Goal: Task Accomplishment & Management: Complete application form

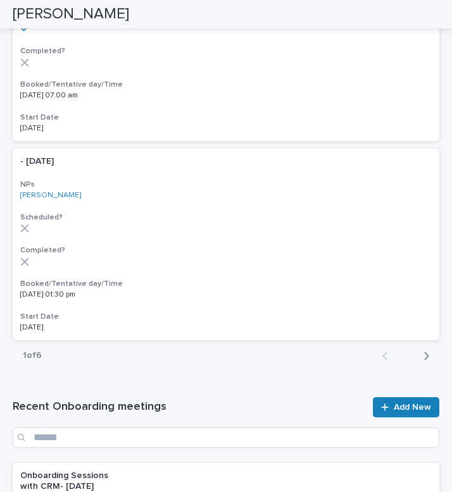
scroll to position [2120, 0]
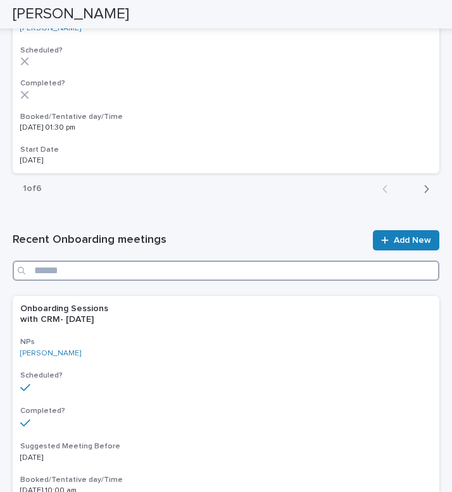
click at [182, 269] on input "Search" at bounding box center [226, 271] width 427 height 20
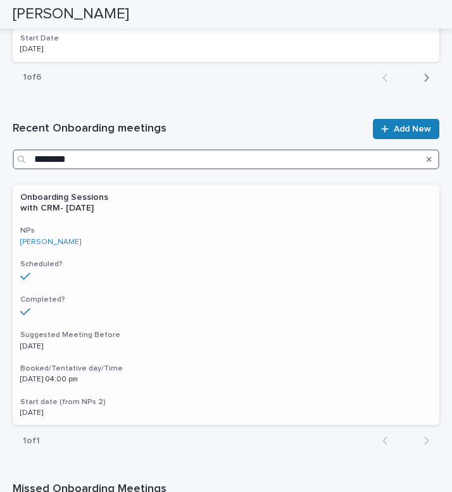
scroll to position [2235, 0]
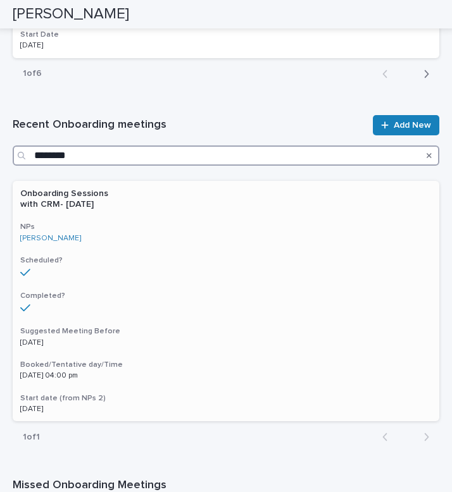
type input "********"
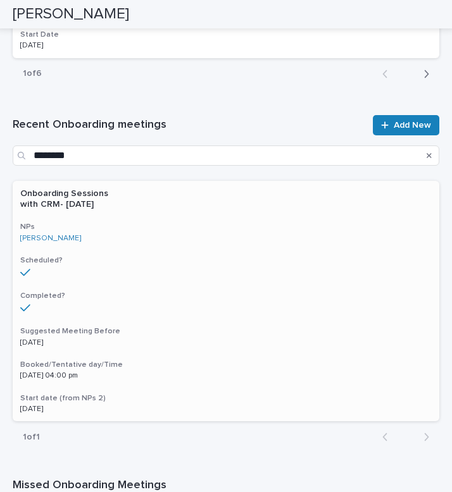
click at [200, 353] on div "Onboarding Sessions with CRM- [DATE] NPs [PERSON_NAME] Scheduled? Completed? Su…" at bounding box center [226, 301] width 427 height 240
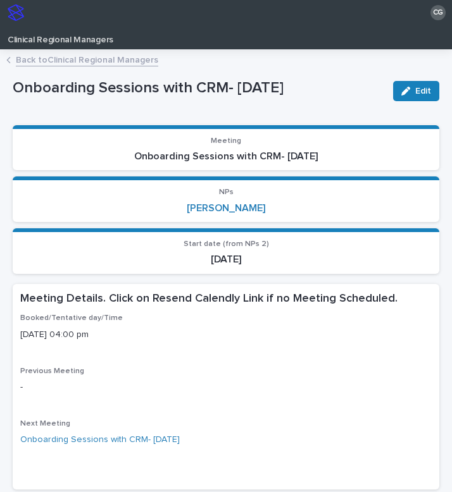
click at [67, 57] on link "Back to Clinical Regional Managers" at bounding box center [87, 59] width 142 height 15
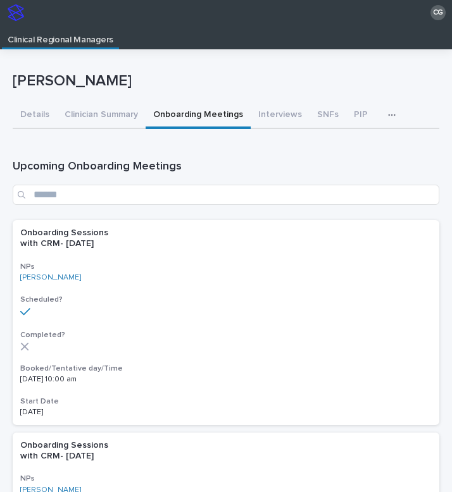
scroll to position [25, 0]
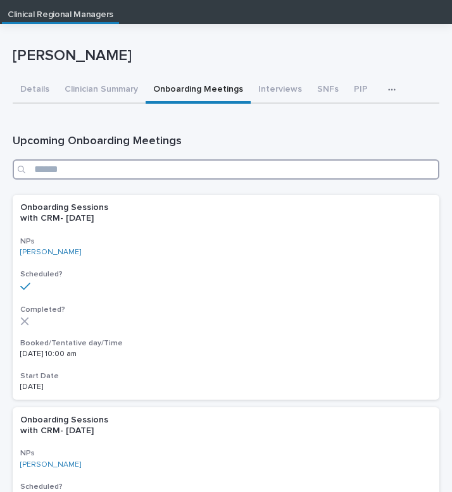
click at [87, 168] on input "Search" at bounding box center [226, 169] width 427 height 20
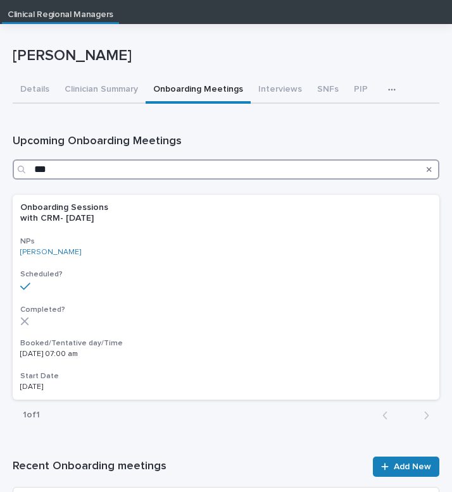
type input "***"
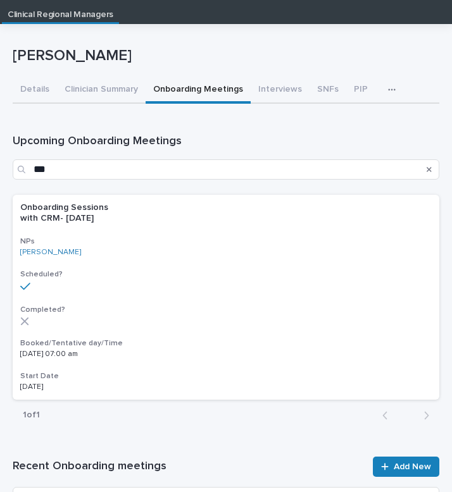
click at [165, 266] on div "Onboarding Sessions with CRM- [DATE] NPs [PERSON_NAME] Scheduled? Completed? Bo…" at bounding box center [226, 297] width 427 height 205
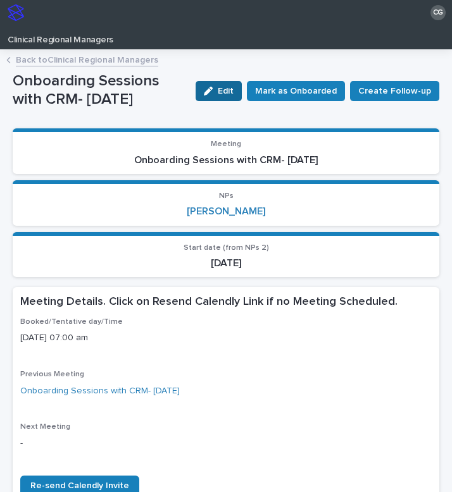
click at [218, 90] on div "button" at bounding box center [211, 91] width 14 height 9
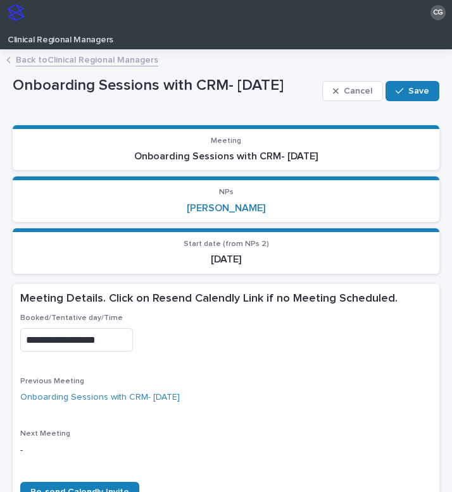
click at [66, 343] on input "**********" at bounding box center [76, 339] width 113 height 23
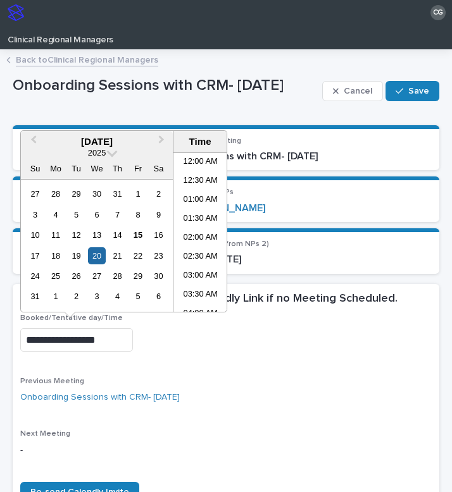
scroll to position [196, 0]
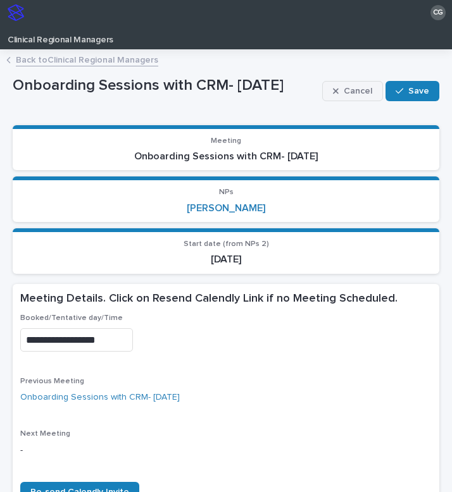
click at [353, 92] on span "Cancel" at bounding box center [358, 91] width 28 height 9
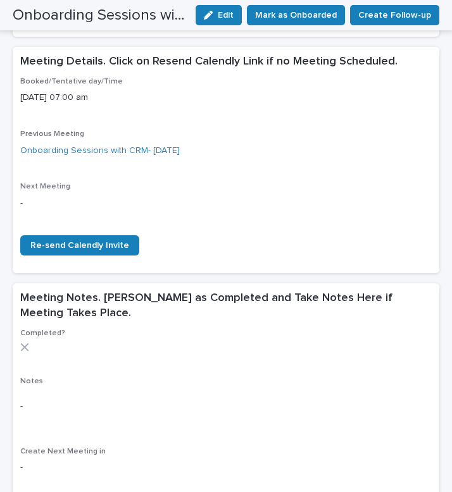
scroll to position [0, 0]
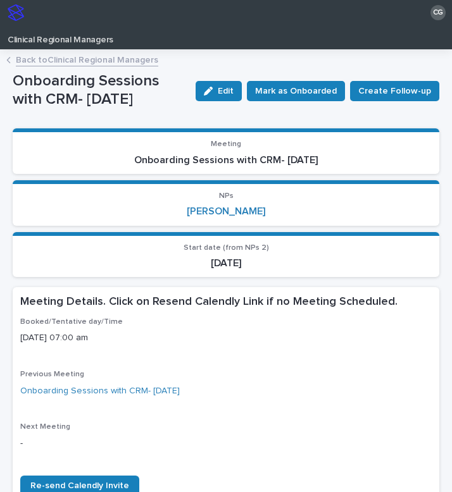
click at [89, 54] on link "Back to Clinical Regional Managers" at bounding box center [87, 59] width 142 height 15
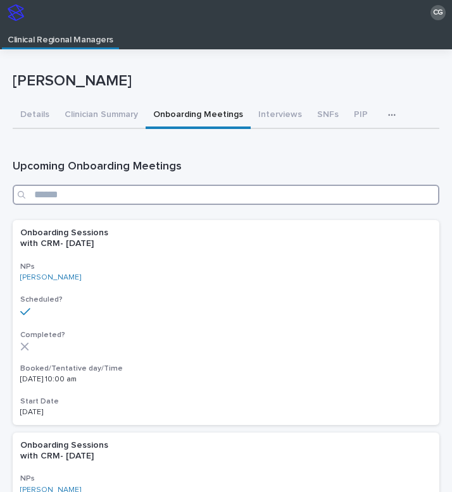
click at [121, 196] on input "Search" at bounding box center [226, 195] width 427 height 20
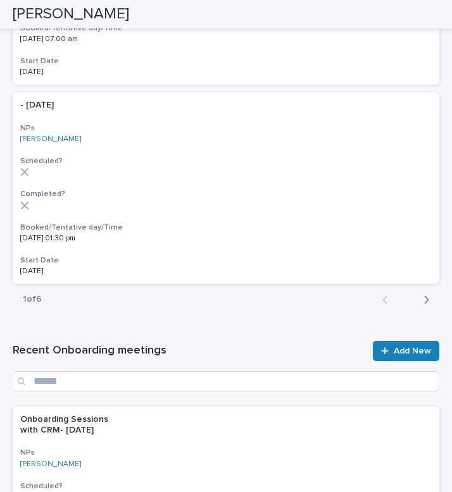
scroll to position [2010, 0]
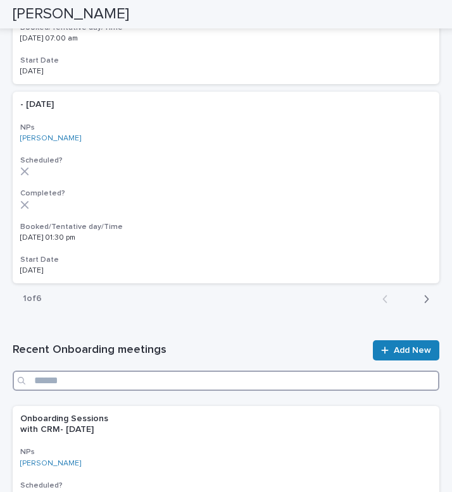
click at [142, 388] on input "Search" at bounding box center [226, 381] width 427 height 20
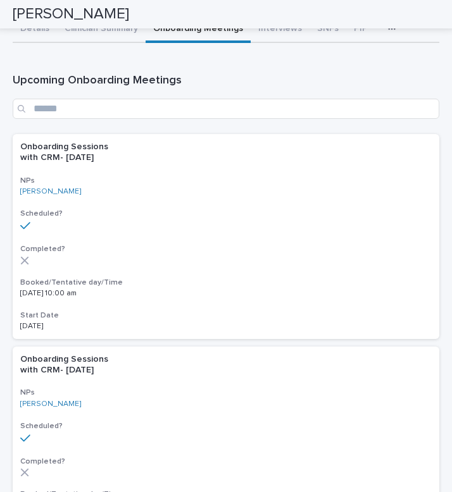
scroll to position [9, 0]
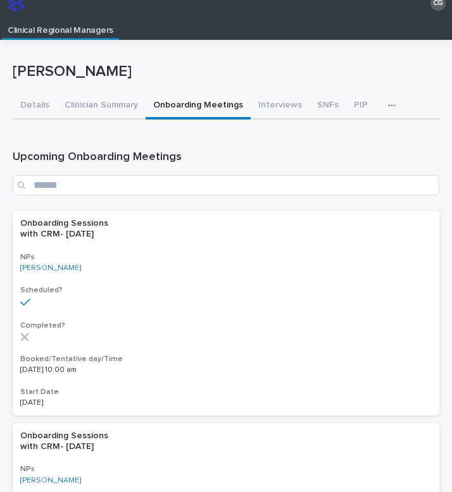
type input "***"
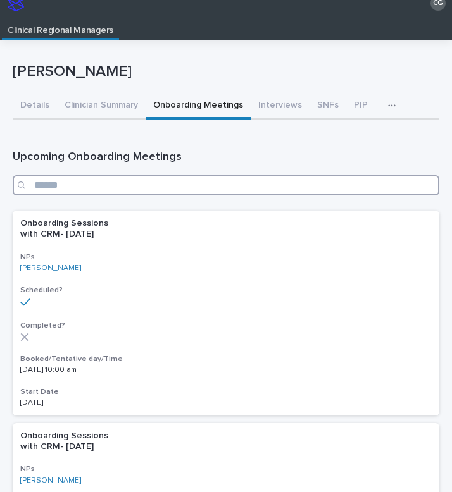
click at [204, 184] on input "Search" at bounding box center [226, 185] width 427 height 20
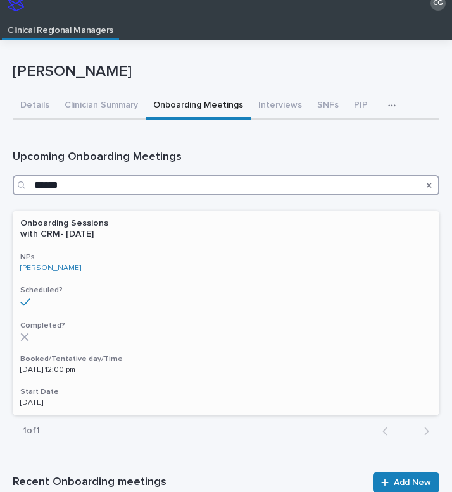
type input "******"
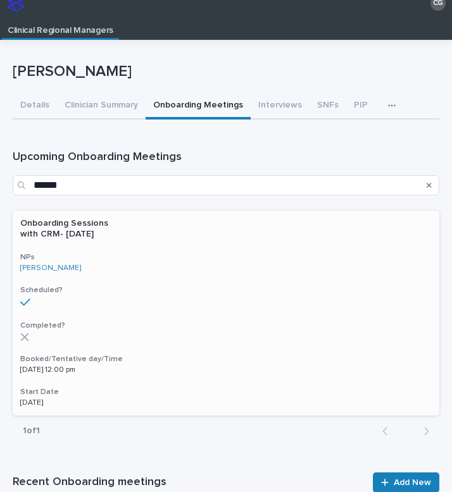
click at [134, 289] on h3 "Scheduled?" at bounding box center [225, 290] width 411 height 10
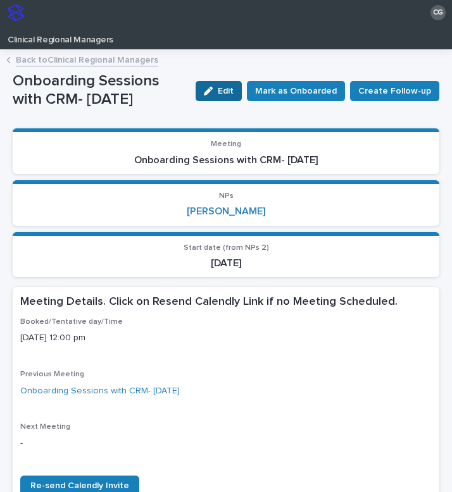
click at [230, 94] on span "Edit" at bounding box center [226, 91] width 16 height 9
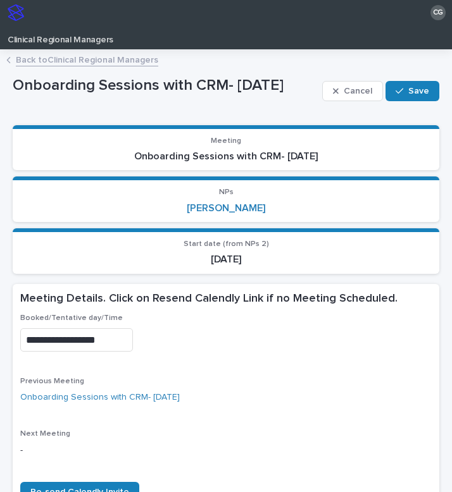
click at [66, 342] on input "**********" at bounding box center [76, 339] width 113 height 23
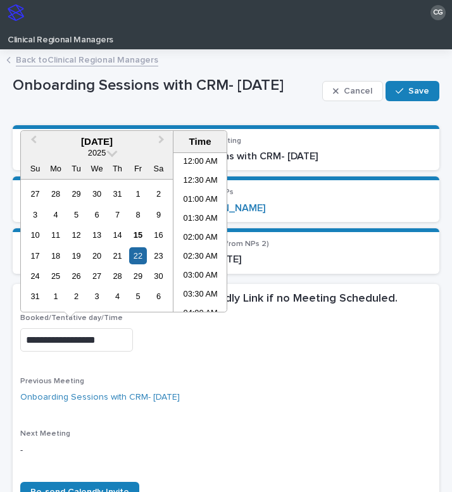
scroll to position [385, 0]
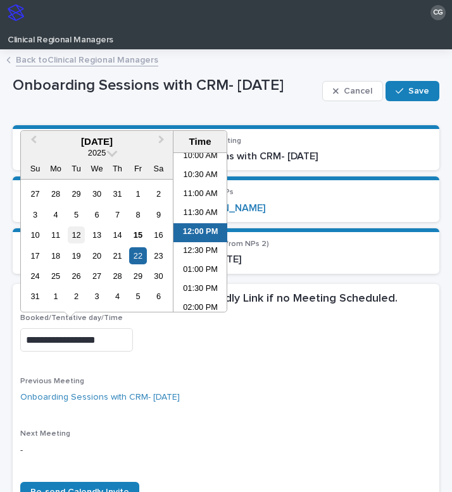
click at [80, 241] on div "12" at bounding box center [76, 235] width 17 height 17
type input "**********"
click at [230, 344] on div "**********" at bounding box center [225, 339] width 411 height 23
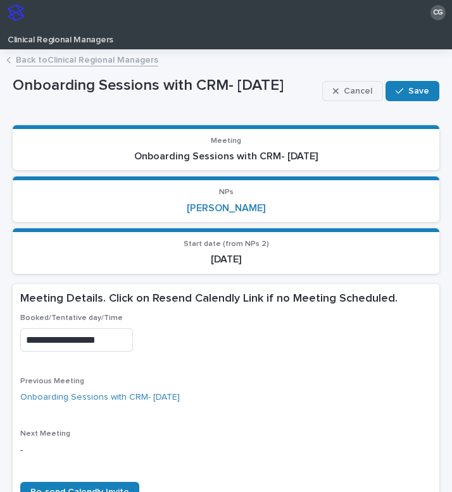
click at [347, 91] on span "Cancel" at bounding box center [358, 91] width 28 height 9
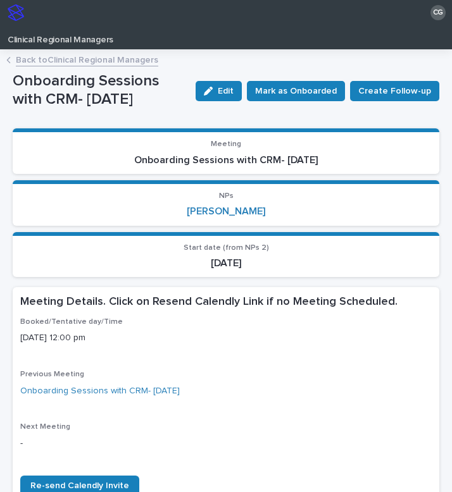
click at [90, 60] on link "Back to Clinical Regional Managers" at bounding box center [87, 59] width 142 height 15
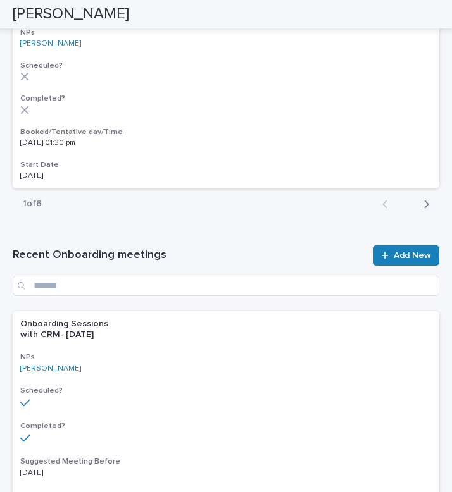
scroll to position [2107, 0]
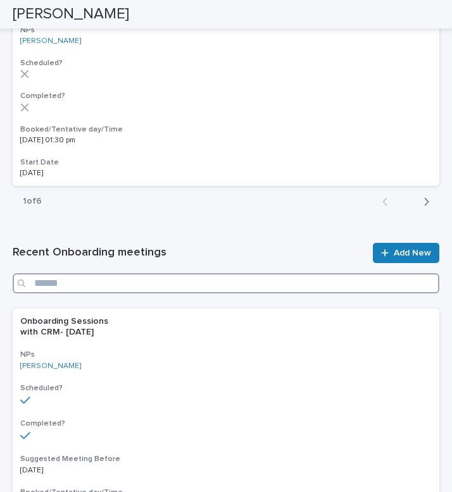
click at [173, 285] on input "Search" at bounding box center [226, 283] width 427 height 20
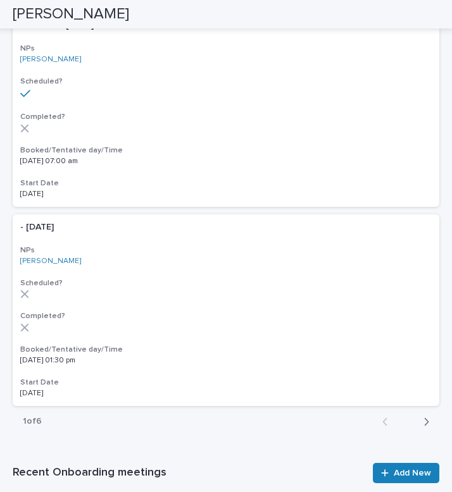
scroll to position [2179, 0]
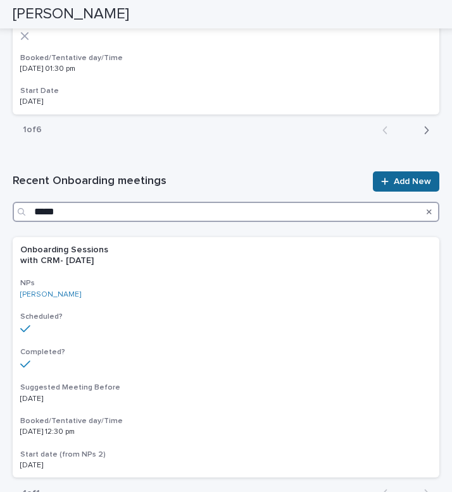
type input "*****"
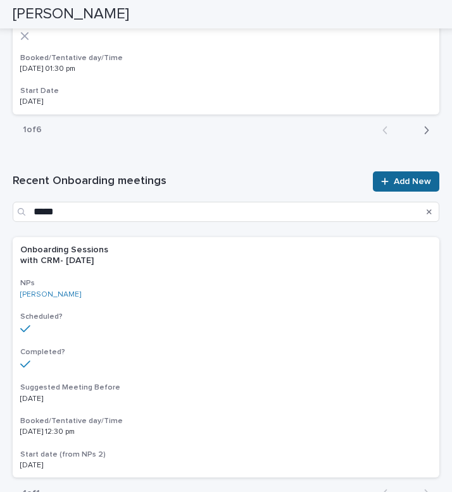
click at [389, 178] on icon at bounding box center [385, 181] width 8 height 9
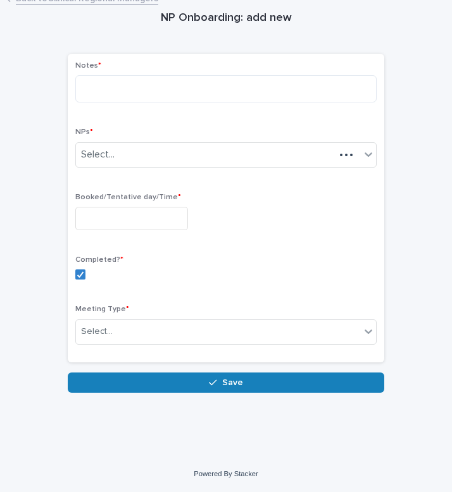
scroll to position [59, 0]
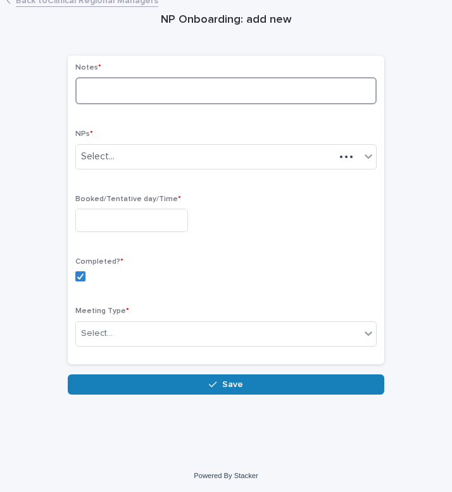
click at [108, 89] on textarea at bounding box center [225, 90] width 301 height 27
paste textarea "**********"
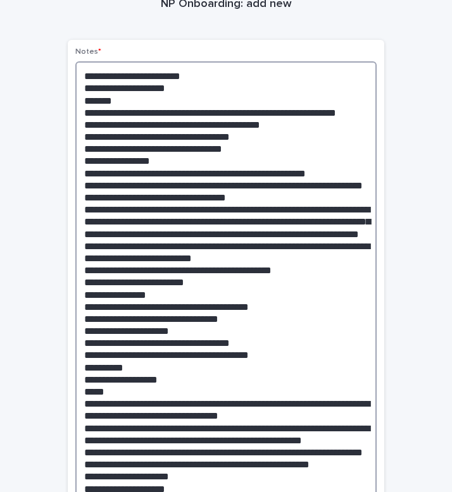
scroll to position [201, 0]
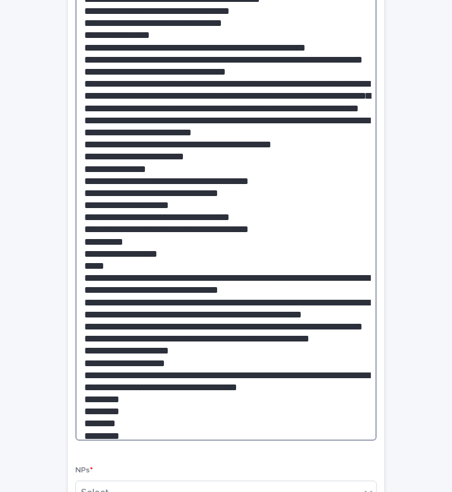
drag, startPoint x: 266, startPoint y: 205, endPoint x: 54, endPoint y: 205, distance: 212.0
click at [54, 205] on div "NP Onboarding: add new Loading... Saving… Loading... Saving… Loading... Saving……" at bounding box center [226, 294] width 427 height 876
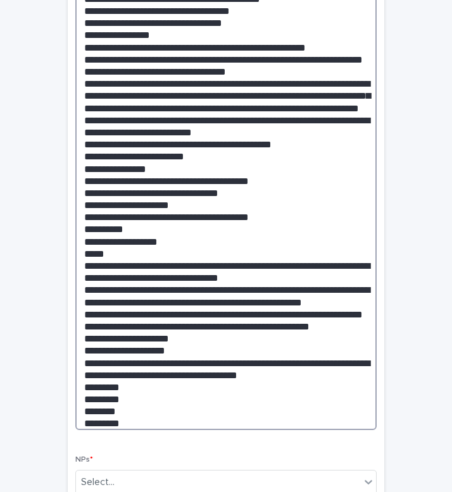
drag, startPoint x: 281, startPoint y: 138, endPoint x: 156, endPoint y: 139, distance: 124.7
click at [156, 139] on textarea at bounding box center [225, 182] width 301 height 495
click at [199, 150] on textarea at bounding box center [225, 182] width 301 height 495
drag, startPoint x: 175, startPoint y: 149, endPoint x: 74, endPoint y: 152, distance: 101.3
click at [74, 152] on div "Notes * NPs * Select... Booked/Tentative day/Time * Completed? * Meeting Type *…" at bounding box center [226, 302] width 316 height 777
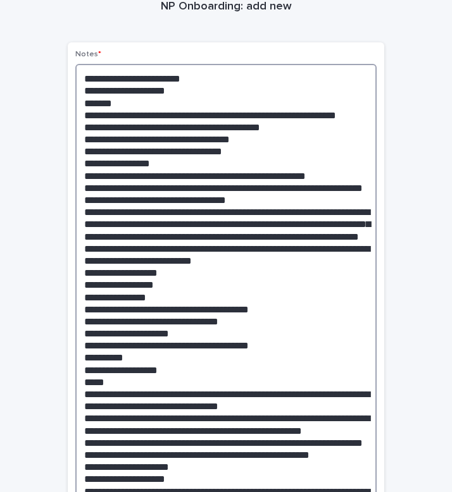
scroll to position [72, 0]
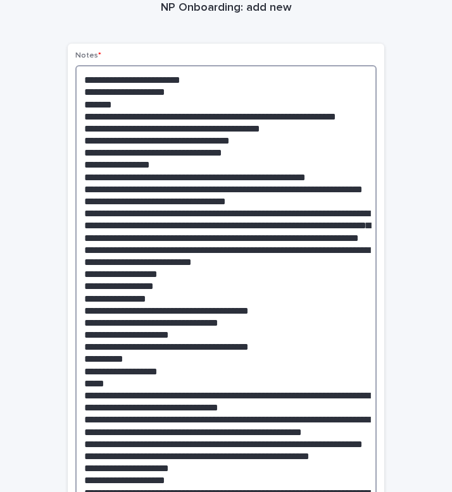
drag, startPoint x: 206, startPoint y: 189, endPoint x: 168, endPoint y: 170, distance: 42.7
click at [168, 170] on textarea at bounding box center [225, 312] width 301 height 495
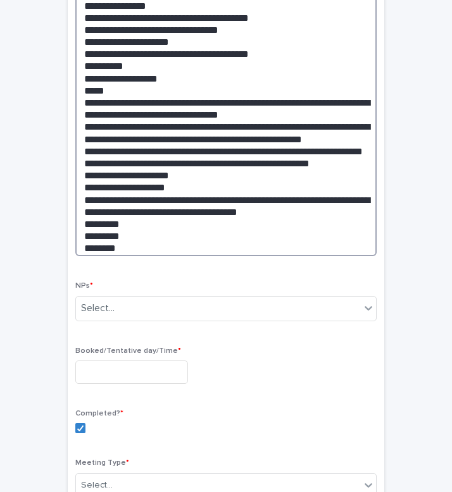
scroll to position [375, 0]
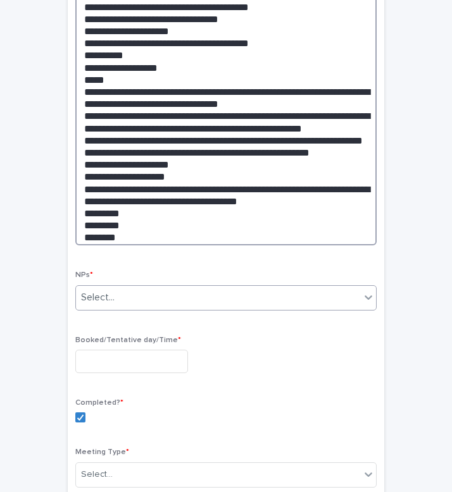
type textarea "**********"
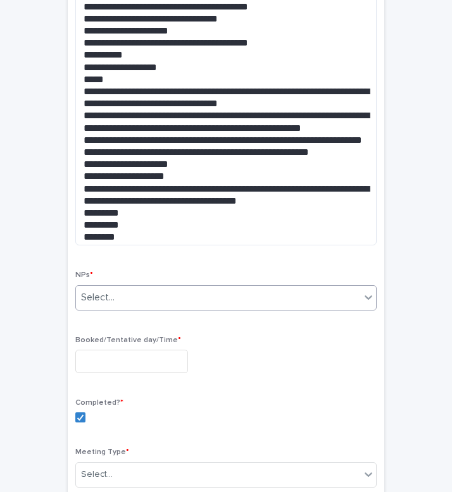
click at [168, 300] on div "Select..." at bounding box center [218, 297] width 284 height 21
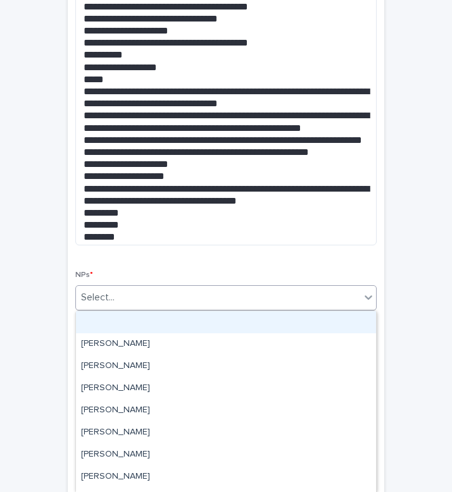
click at [168, 300] on div "Select..." at bounding box center [218, 297] width 284 height 21
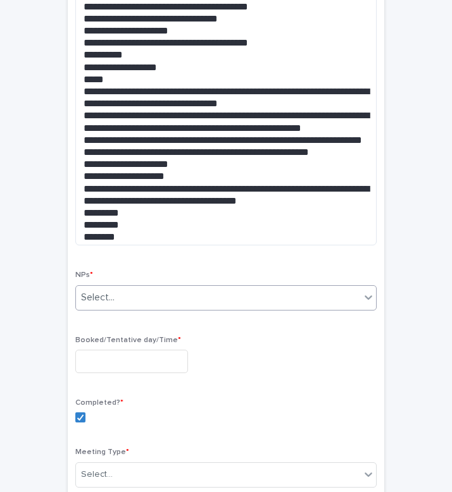
click at [168, 300] on div "Select..." at bounding box center [218, 297] width 284 height 21
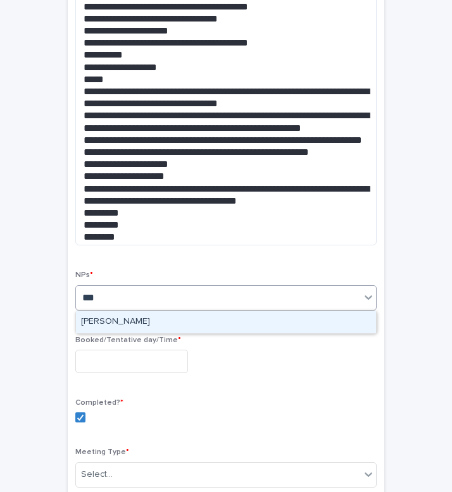
type input "****"
click at [191, 316] on div "[PERSON_NAME]" at bounding box center [226, 322] width 300 height 22
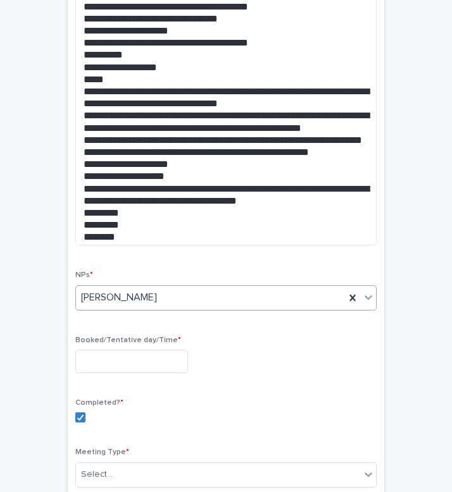
click at [146, 358] on input "text" at bounding box center [131, 361] width 113 height 23
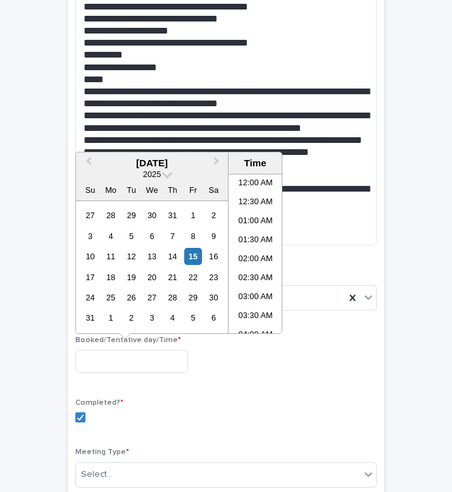
scroll to position [556, 0]
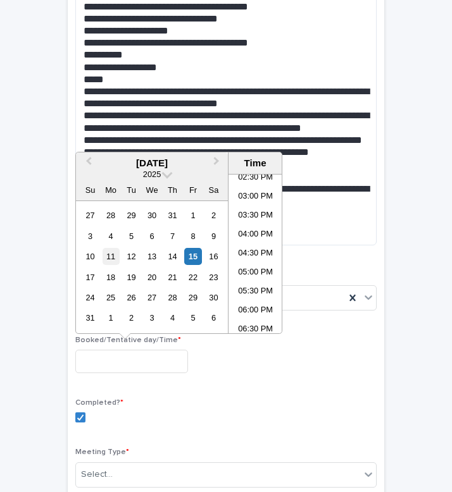
click at [109, 264] on div "11" at bounding box center [111, 256] width 17 height 17
click at [133, 257] on div "12" at bounding box center [131, 256] width 17 height 17
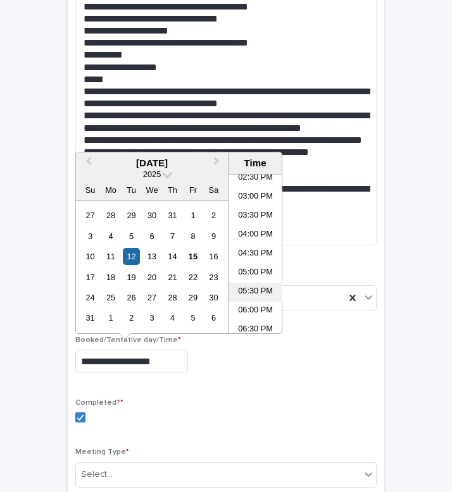
scroll to position [562, 0]
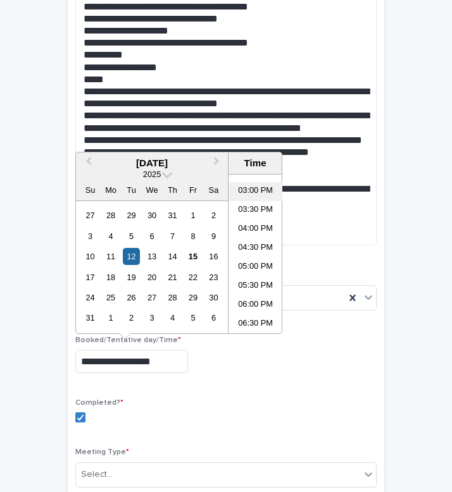
click at [256, 187] on li "03:00 PM" at bounding box center [255, 191] width 54 height 19
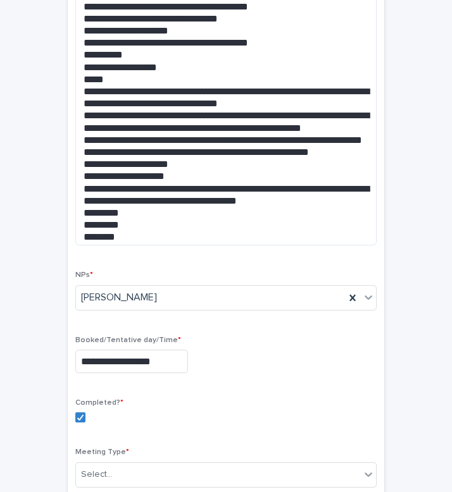
type input "**********"
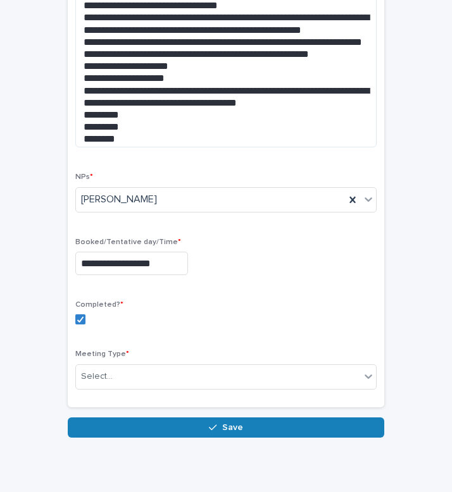
scroll to position [475, 0]
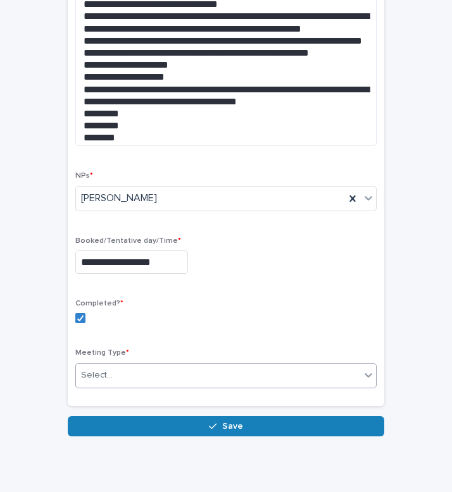
click at [168, 375] on div "Select..." at bounding box center [218, 375] width 284 height 21
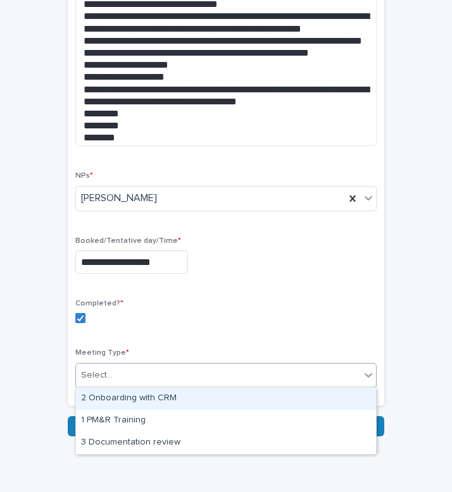
click at [151, 404] on div "2 Onboarding with CRM" at bounding box center [226, 399] width 300 height 22
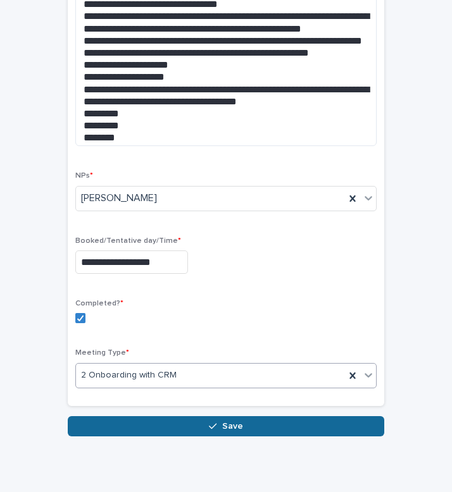
click at [201, 423] on button "Save" at bounding box center [226, 426] width 316 height 20
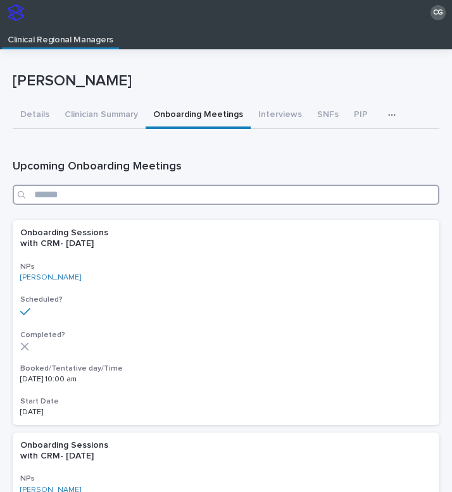
click at [140, 193] on input "Search" at bounding box center [226, 195] width 427 height 20
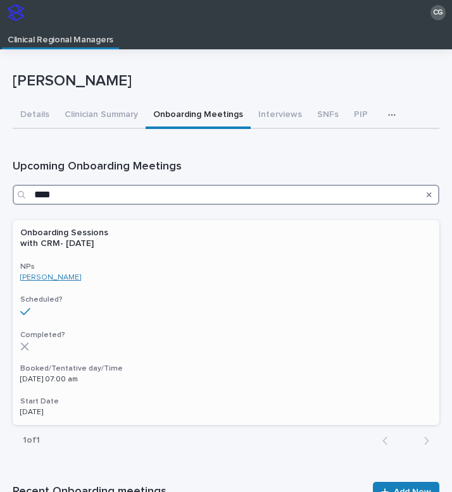
type input "****"
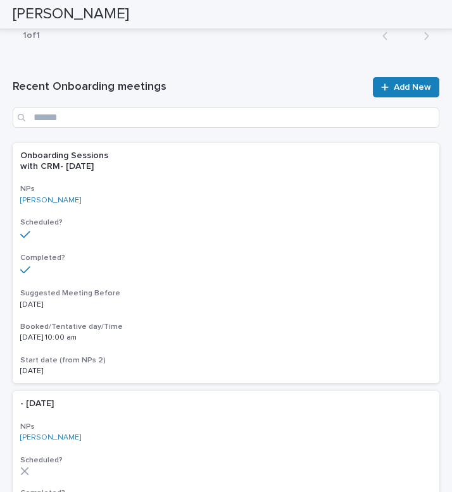
scroll to position [314, 0]
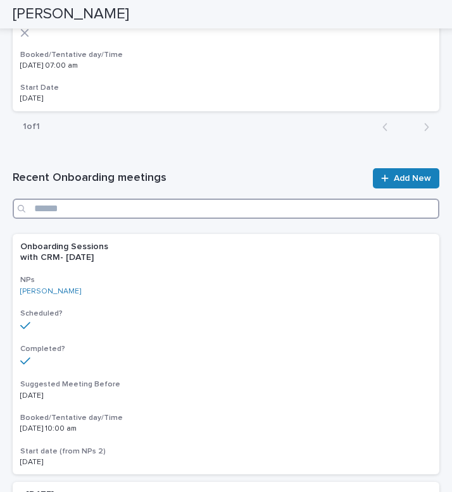
click at [146, 209] on input "Search" at bounding box center [226, 209] width 427 height 20
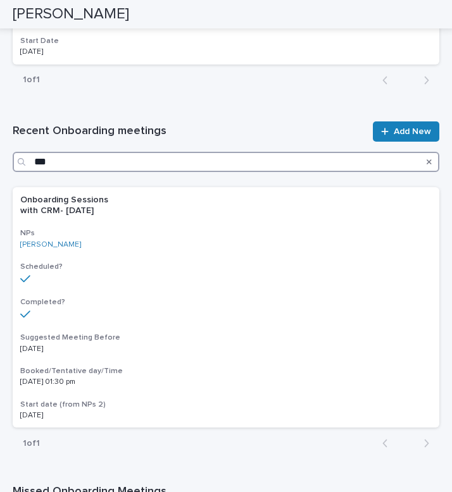
scroll to position [372, 0]
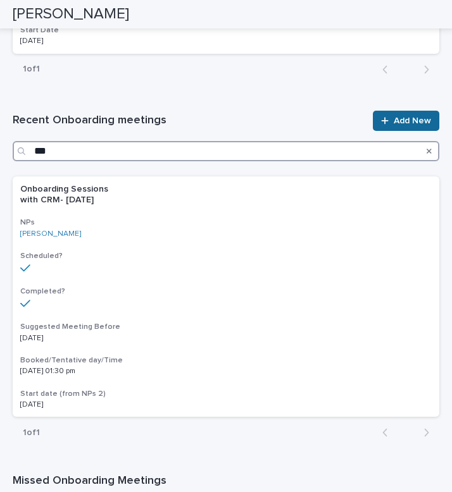
type input "***"
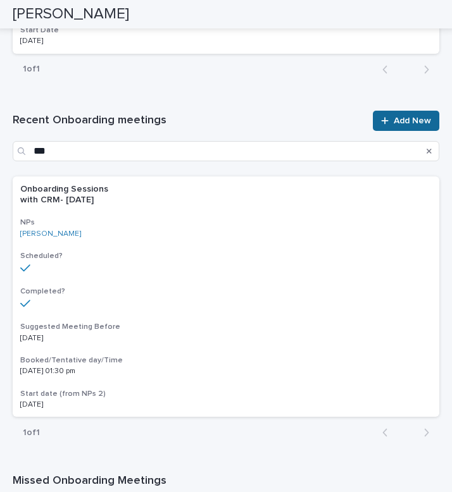
click at [409, 120] on span "Add New" at bounding box center [412, 120] width 37 height 9
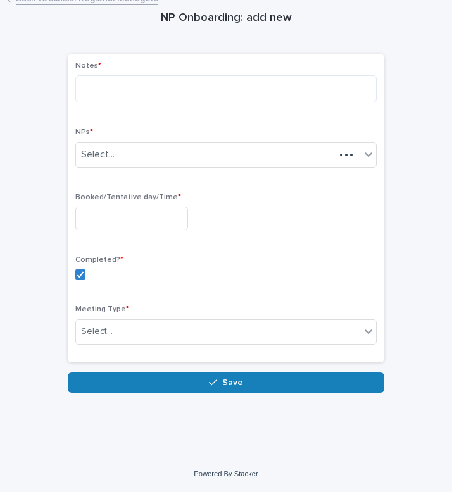
scroll to position [59, 0]
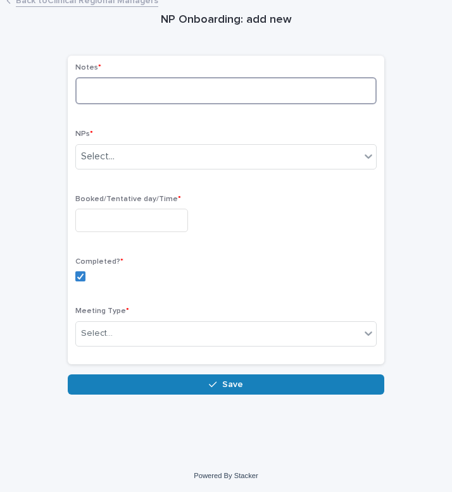
click at [122, 84] on textarea at bounding box center [225, 90] width 301 height 27
paste textarea "**********"
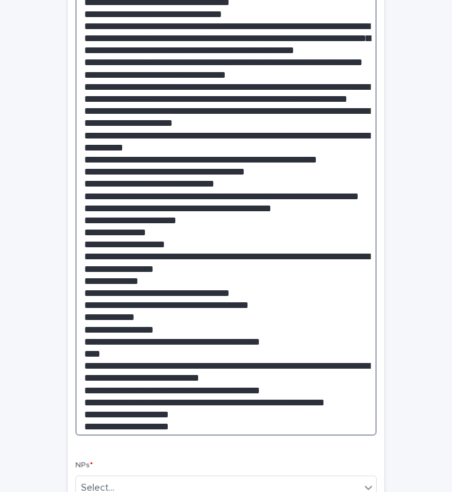
scroll to position [180, 0]
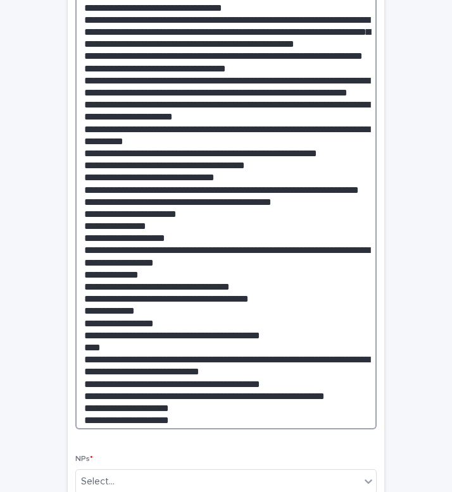
drag, startPoint x: 272, startPoint y: 275, endPoint x: 78, endPoint y: 268, distance: 193.1
click at [78, 268] on textarea at bounding box center [225, 192] width 301 height 473
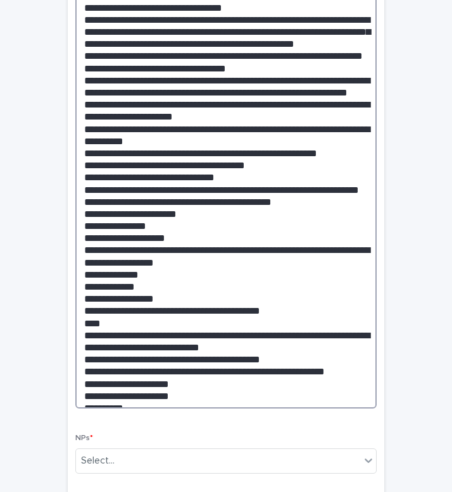
click at [127, 301] on textarea at bounding box center [225, 182] width 301 height 453
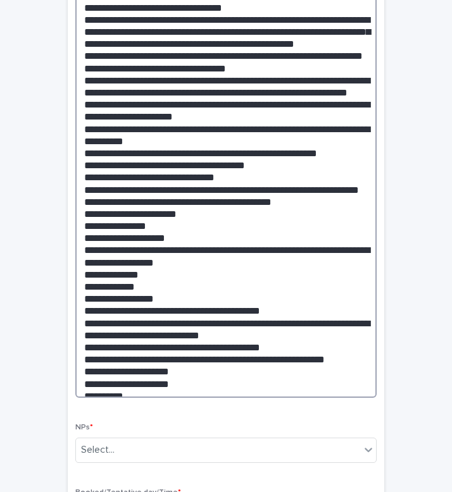
scroll to position [198, 0]
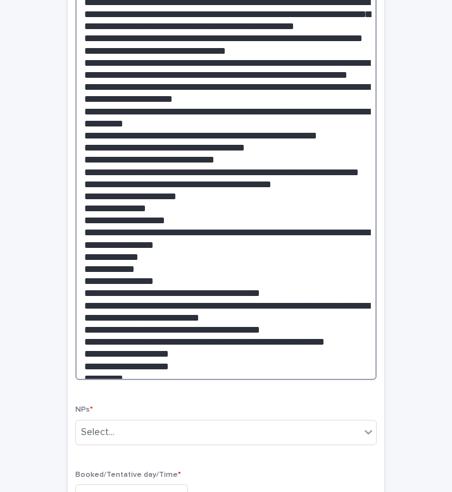
drag, startPoint x: 143, startPoint y: 344, endPoint x: 25, endPoint y: 351, distance: 117.9
click at [25, 351] on div "NP Onboarding: add new Loading... Saving… Loading... Saving… Loading... Saving……" at bounding box center [226, 265] width 427 height 812
click at [149, 334] on textarea at bounding box center [225, 160] width 301 height 442
drag, startPoint x: 130, startPoint y: 350, endPoint x: 74, endPoint y: 350, distance: 56.3
click at [74, 350] on div "Notes * NPs * Select... Booked/Tentative day/Time * Completed? * Meeting Type *…" at bounding box center [226, 278] width 316 height 723
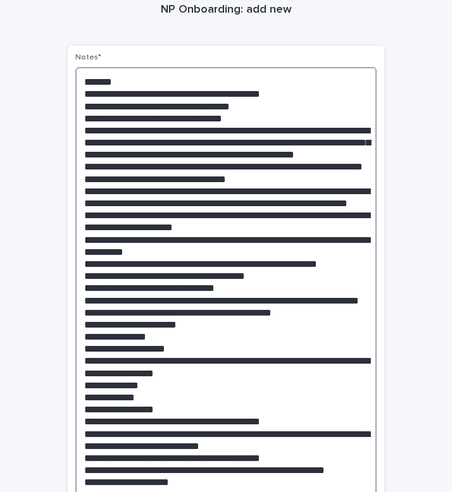
scroll to position [120, 0]
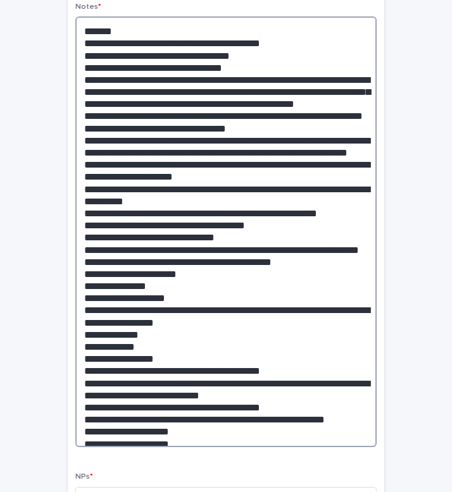
drag, startPoint x: 216, startPoint y: 122, endPoint x: 70, endPoint y: 121, distance: 146.2
click at [70, 121] on div "Notes * NPs * Select... Booked/Tentative day/Time * Completed? * Meeting Type *…" at bounding box center [226, 351] width 316 height 713
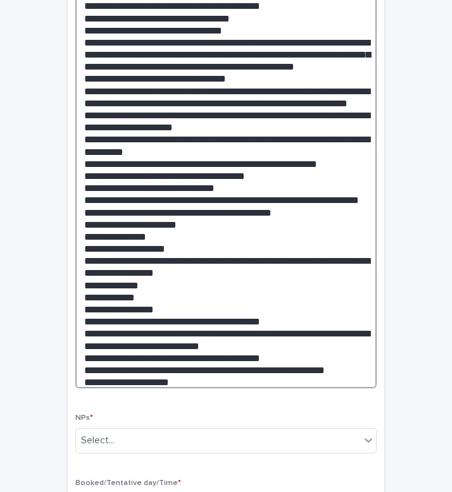
scroll to position [160, 0]
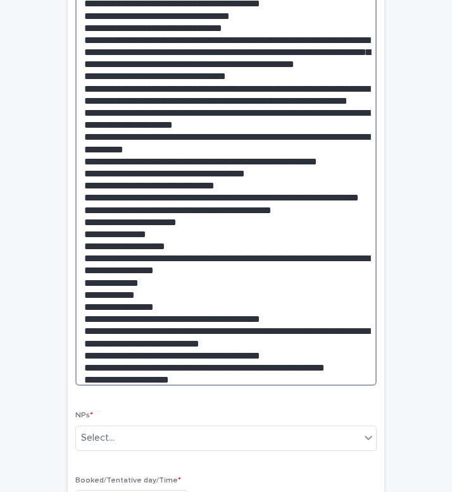
drag, startPoint x: 273, startPoint y: 196, endPoint x: 156, endPoint y: 194, distance: 116.5
click at [156, 194] on textarea at bounding box center [225, 181] width 301 height 409
drag, startPoint x: 178, startPoint y: 203, endPoint x: 84, endPoint y: 203, distance: 94.3
click at [84, 203] on textarea at bounding box center [225, 181] width 301 height 409
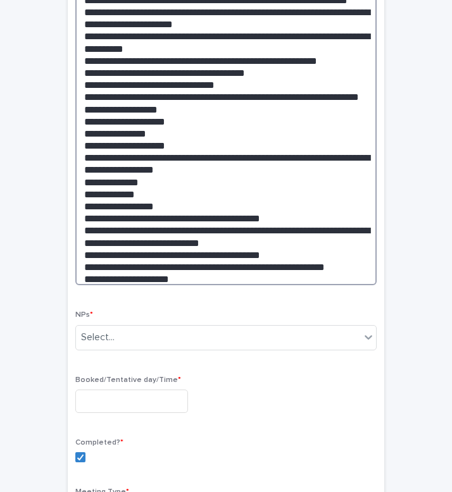
scroll to position [282, 0]
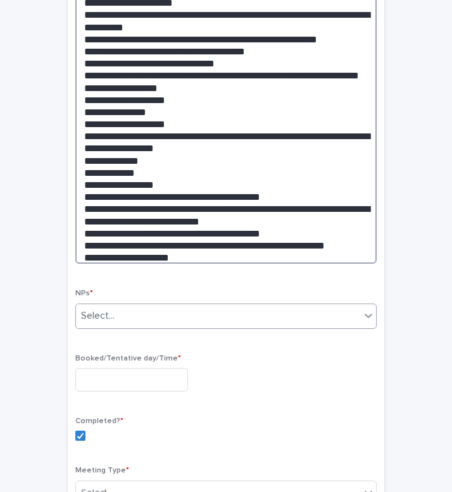
type textarea "**********"
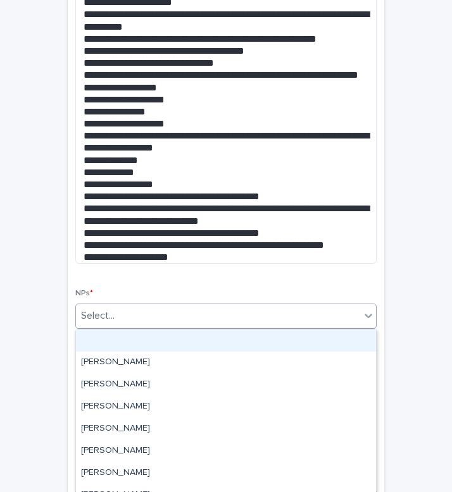
click at [117, 317] on div "Select..." at bounding box center [218, 316] width 284 height 21
type input "***"
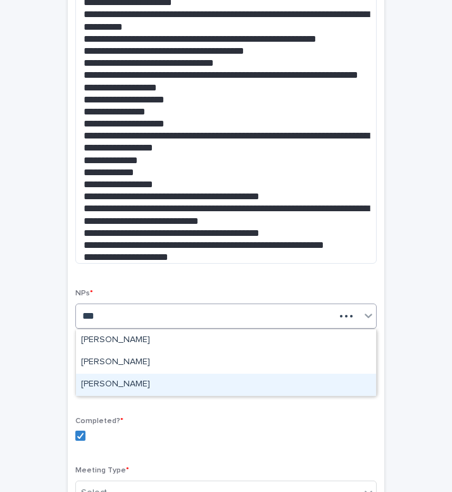
click at [139, 382] on div "[PERSON_NAME]" at bounding box center [226, 385] width 300 height 22
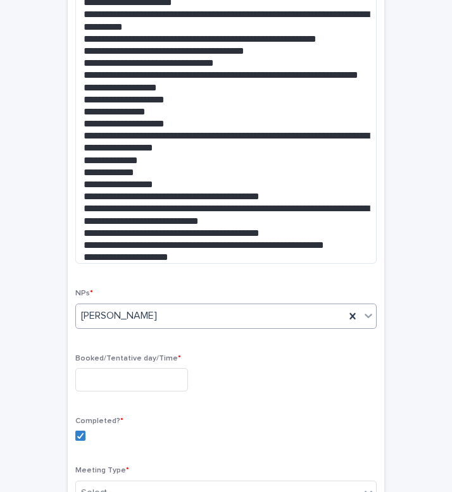
scroll to position [334, 0]
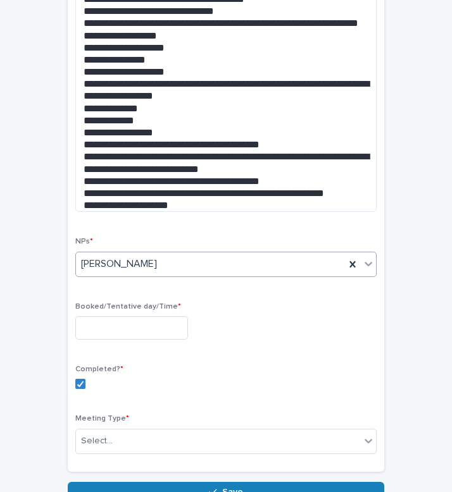
click at [132, 322] on input "text" at bounding box center [131, 327] width 113 height 23
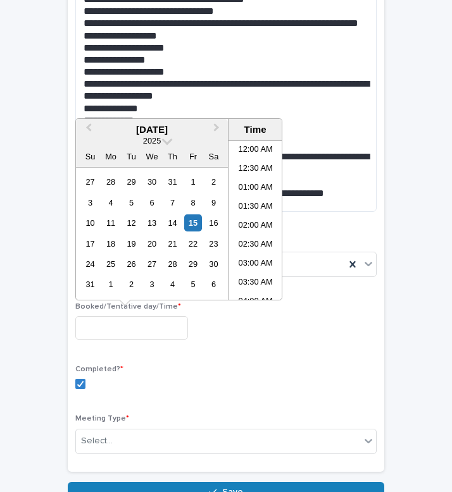
scroll to position [575, 0]
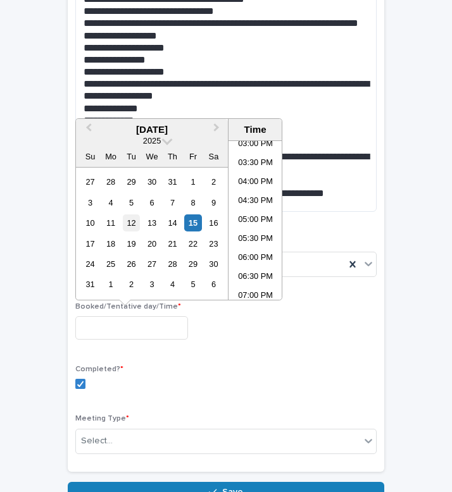
click at [135, 224] on div "12" at bounding box center [131, 223] width 17 height 17
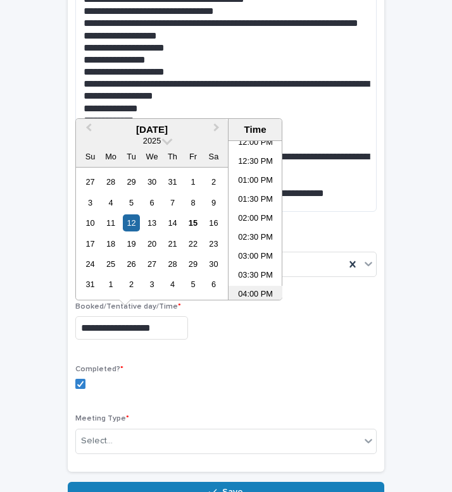
click at [258, 291] on li "04:00 PM" at bounding box center [255, 295] width 54 height 19
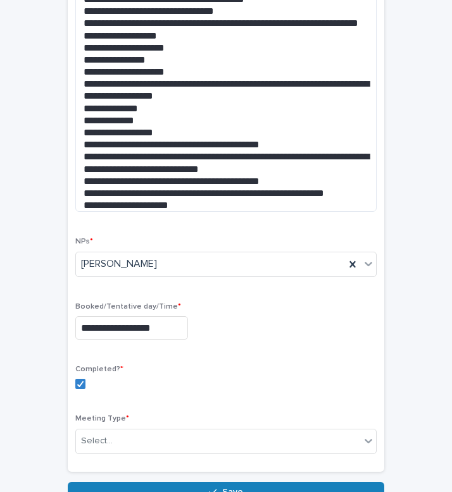
type input "**********"
click at [118, 447] on div "Select..." at bounding box center [218, 441] width 284 height 21
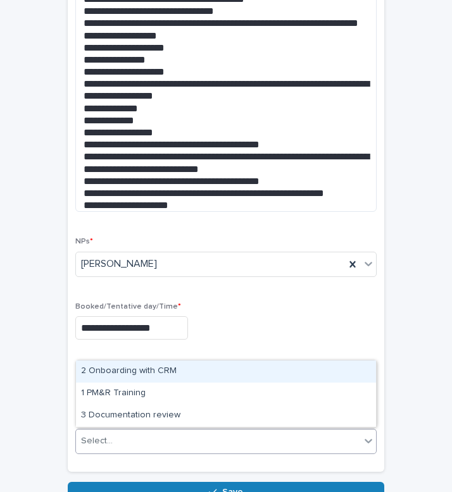
click at [139, 379] on div "2 Onboarding with CRM" at bounding box center [226, 372] width 300 height 22
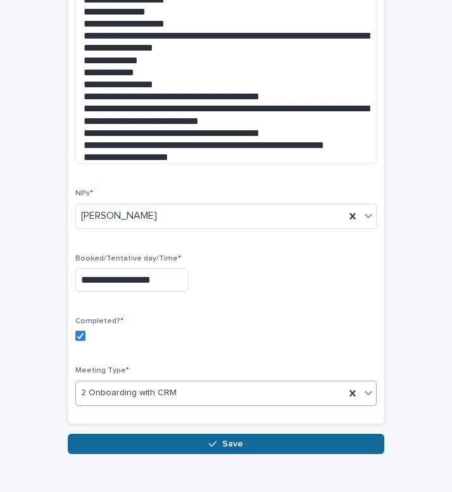
scroll to position [401, 0]
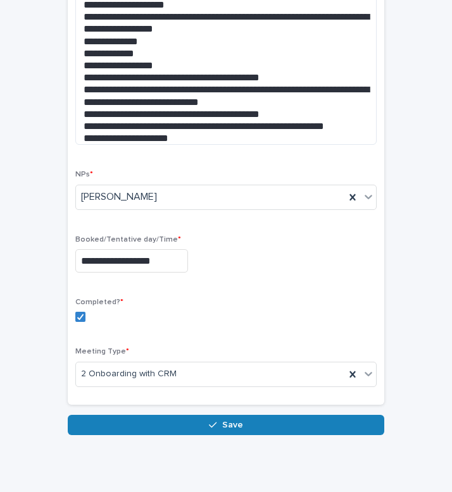
click at [157, 434] on div "**********" at bounding box center [225, 61] width 439 height 811
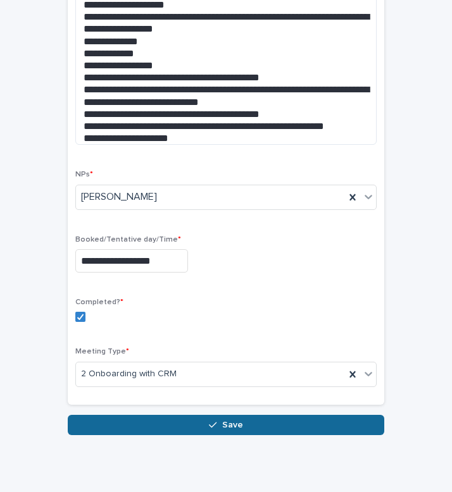
click at [154, 427] on button "Save" at bounding box center [226, 425] width 316 height 20
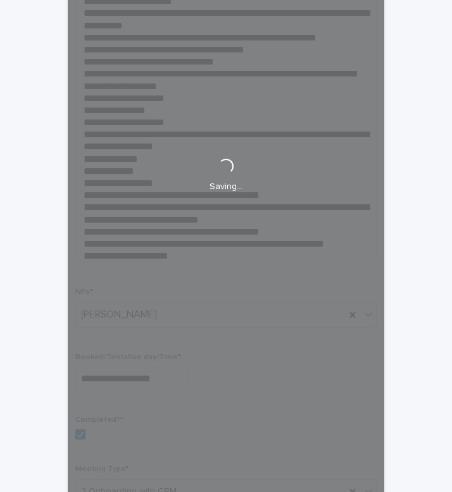
scroll to position [283, 0]
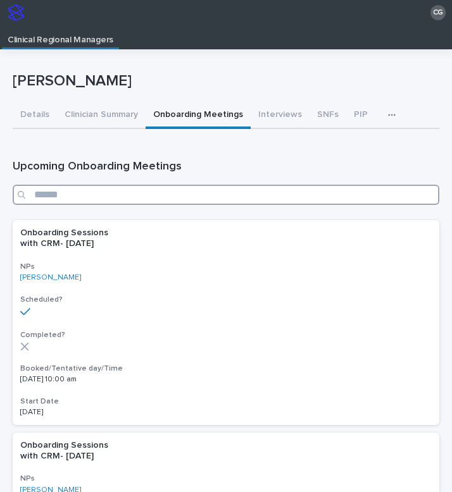
click at [122, 195] on input "Search" at bounding box center [226, 195] width 427 height 20
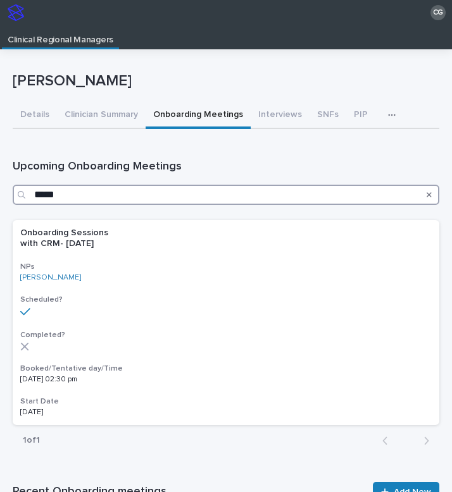
type input "*****"
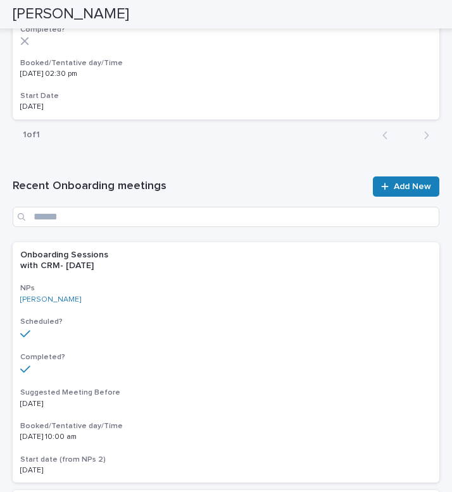
scroll to position [324, 0]
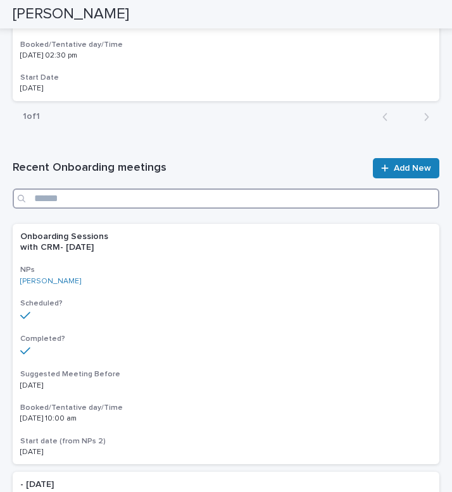
click at [131, 195] on input "Search" at bounding box center [226, 199] width 427 height 20
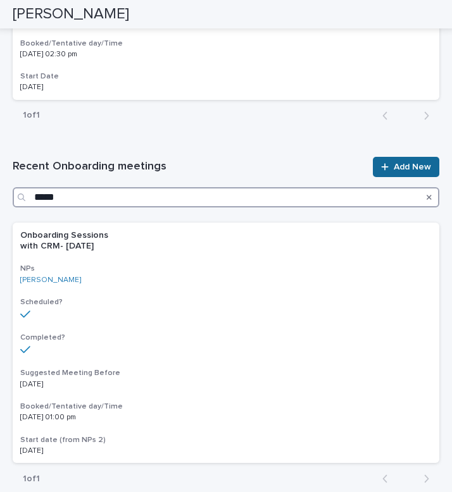
type input "*****"
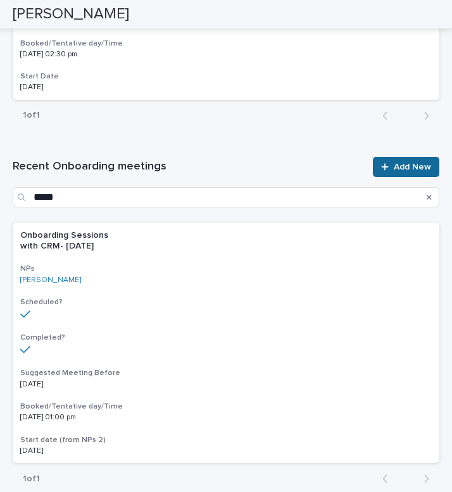
click at [412, 166] on span "Add New" at bounding box center [412, 167] width 37 height 9
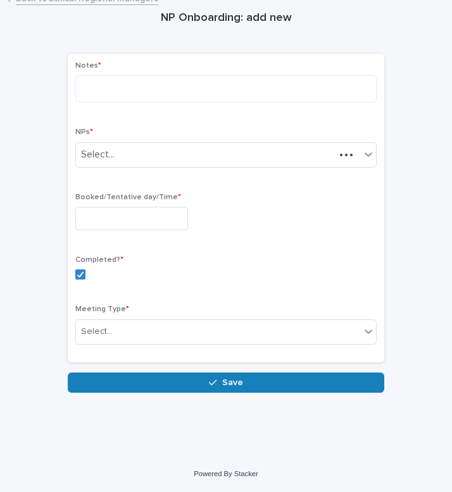
scroll to position [59, 0]
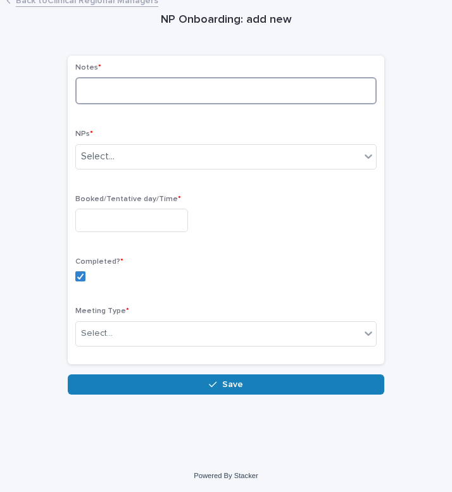
click at [201, 89] on textarea at bounding box center [225, 90] width 301 height 27
paste textarea "**********"
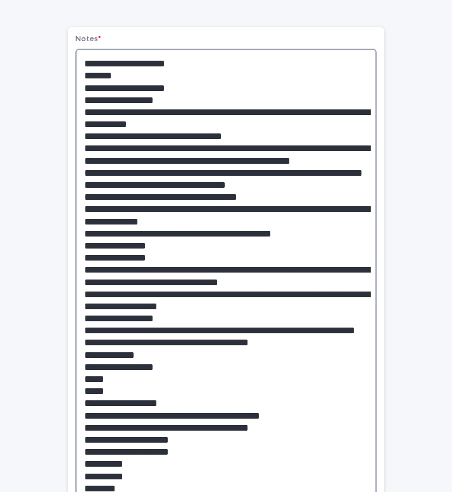
drag, startPoint x: 208, startPoint y: 172, endPoint x: 170, endPoint y: 156, distance: 41.5
click at [170, 156] on textarea at bounding box center [225, 275] width 301 height 453
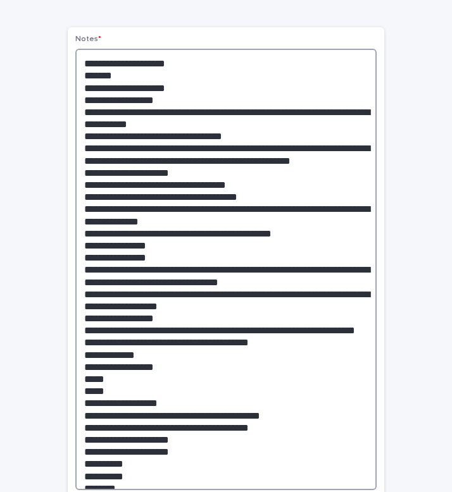
drag, startPoint x: 178, startPoint y: 159, endPoint x: 82, endPoint y: 159, distance: 95.6
click at [82, 159] on textarea at bounding box center [225, 270] width 301 height 442
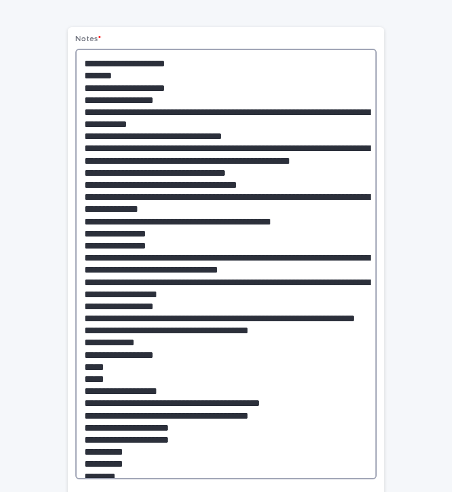
drag, startPoint x: 242, startPoint y: 168, endPoint x: 152, endPoint y: 167, distance: 90.5
click at [152, 167] on textarea at bounding box center [225, 264] width 301 height 431
drag, startPoint x: 272, startPoint y: 200, endPoint x: 159, endPoint y: 200, distance: 112.7
click at [159, 200] on textarea at bounding box center [225, 264] width 301 height 431
drag, startPoint x: 266, startPoint y: 297, endPoint x: 70, endPoint y: 297, distance: 196.2
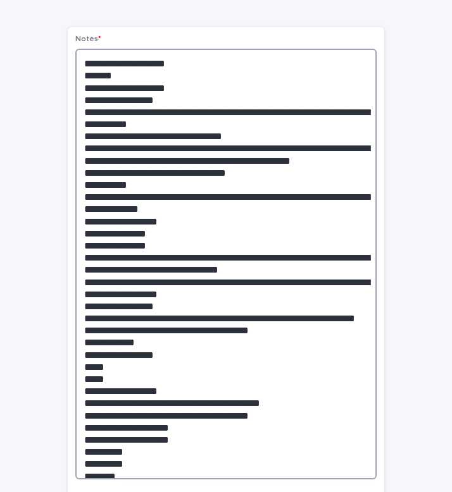
click at [70, 297] on div "Notes * NPs * Select... Booked/Tentative day/Time * Completed? * Meeting Type *…" at bounding box center [226, 383] width 316 height 713
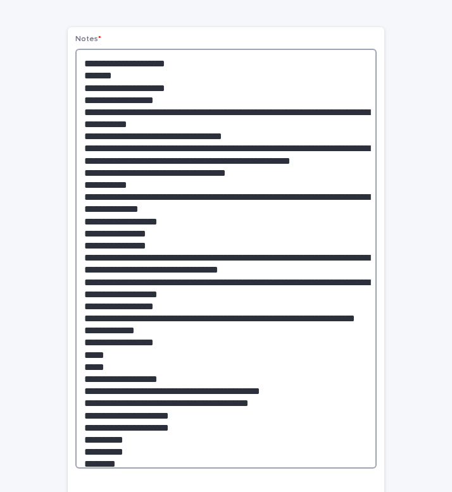
drag, startPoint x: 161, startPoint y: 337, endPoint x: 84, endPoint y: 311, distance: 81.5
click at [84, 311] on textarea at bounding box center [225, 259] width 301 height 420
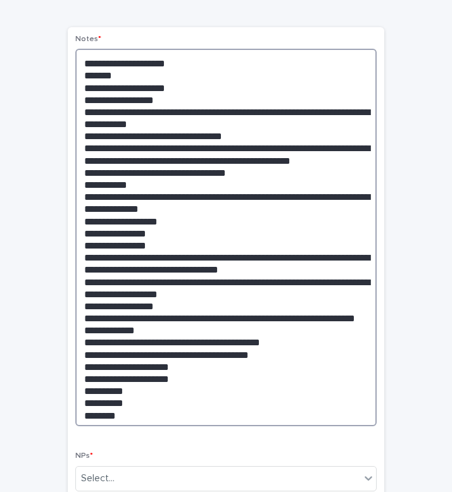
drag, startPoint x: 268, startPoint y: 310, endPoint x: 77, endPoint y: 309, distance: 190.5
click at [77, 309] on textarea at bounding box center [225, 238] width 301 height 378
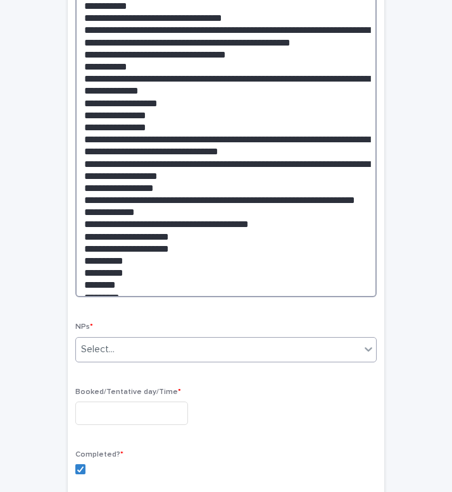
scroll to position [232, 0]
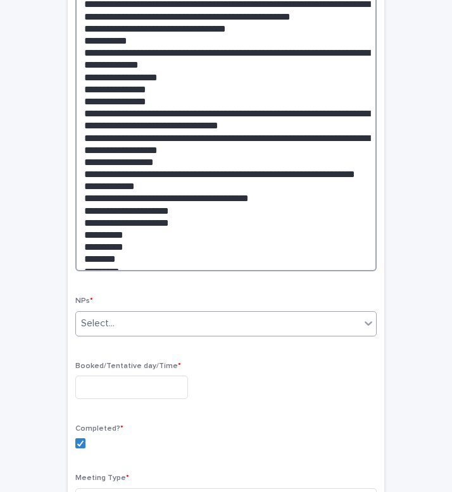
type textarea "**********"
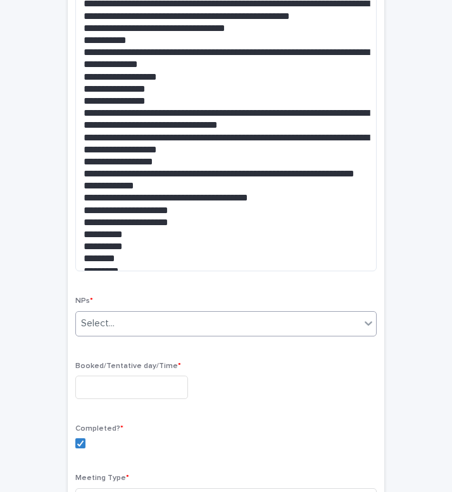
click at [189, 316] on div "Select..." at bounding box center [218, 323] width 284 height 21
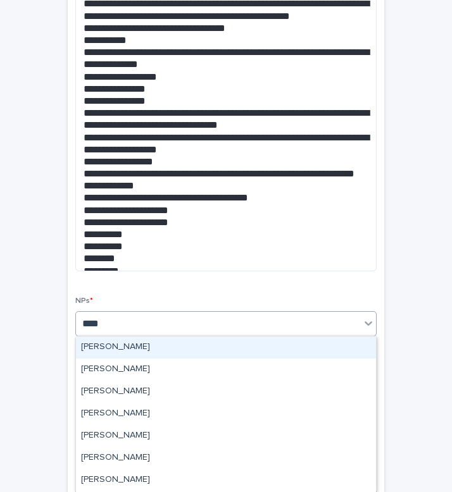
type input "*****"
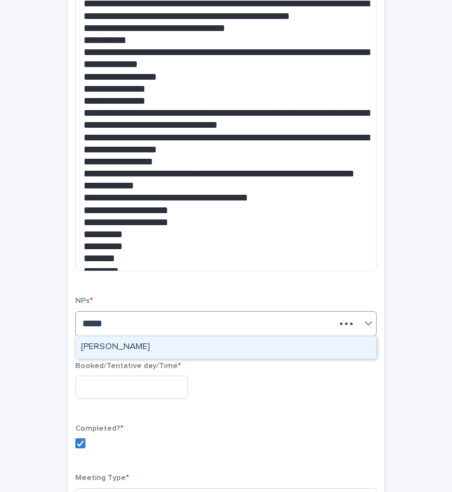
click at [168, 354] on div "[PERSON_NAME]" at bounding box center [226, 348] width 300 height 22
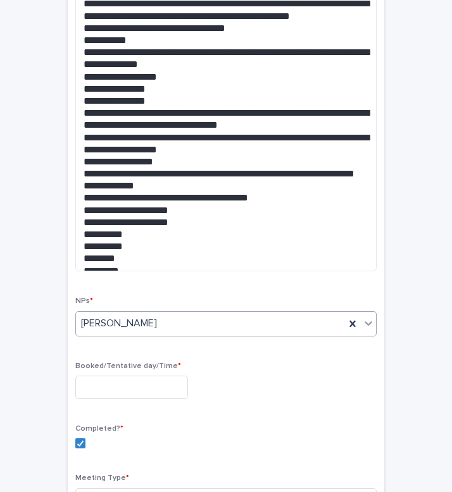
click at [128, 385] on input "text" at bounding box center [131, 387] width 113 height 23
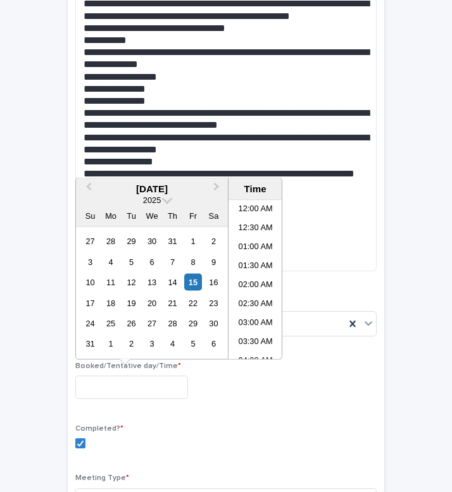
scroll to position [575, 0]
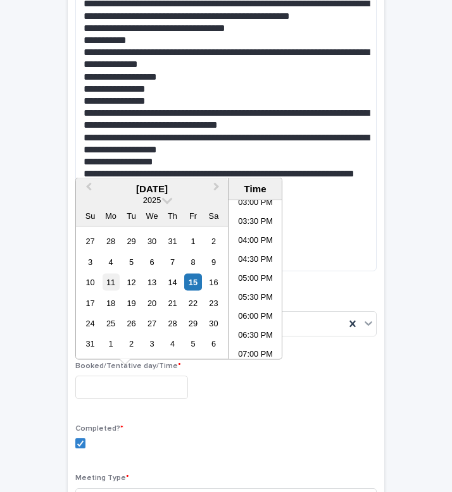
click at [111, 279] on div "11" at bounding box center [111, 282] width 17 height 17
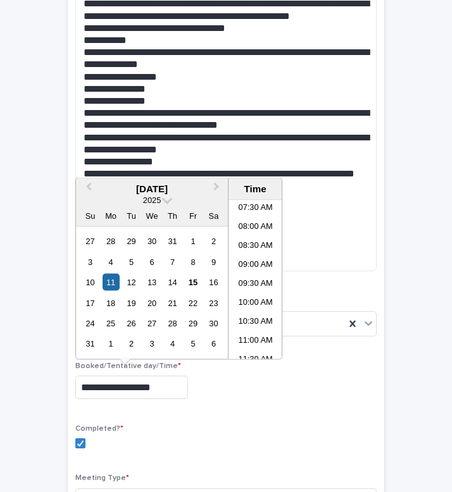
scroll to position [286, 0]
click at [251, 284] on li "09:30 AM" at bounding box center [255, 284] width 54 height 19
type input "**********"
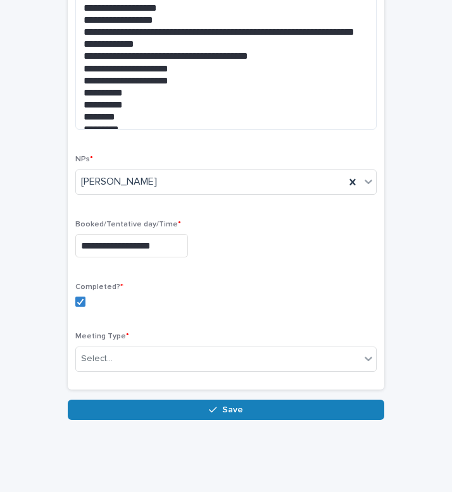
scroll to position [387, 0]
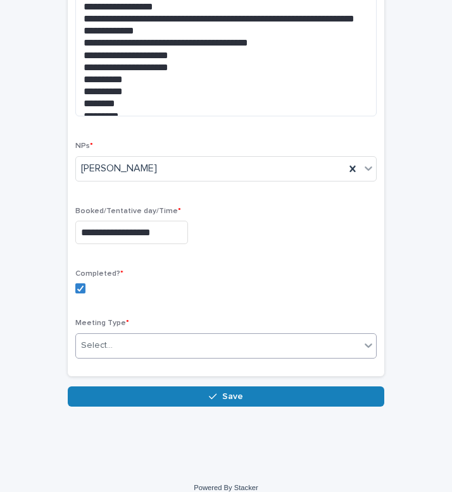
click at [137, 349] on div "Select..." at bounding box center [218, 345] width 284 height 21
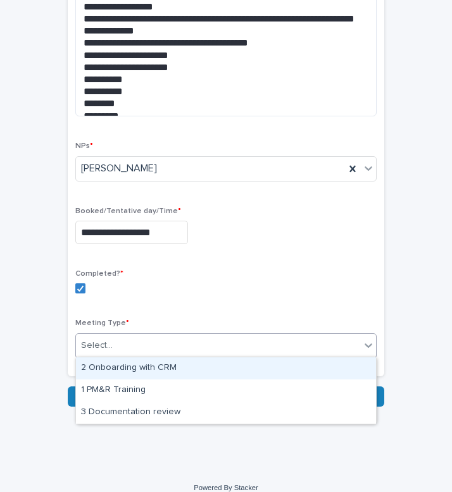
click at [142, 368] on div "2 Onboarding with CRM" at bounding box center [226, 369] width 300 height 22
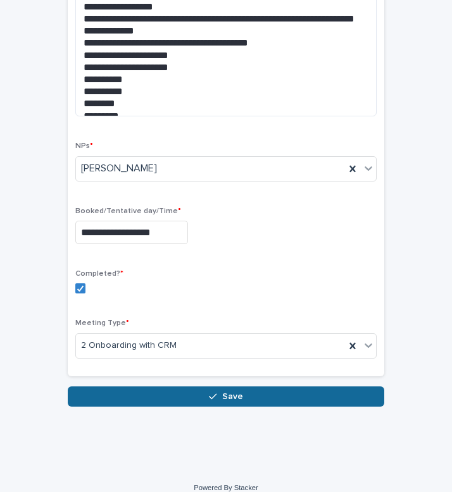
click at [161, 389] on button "Save" at bounding box center [226, 397] width 316 height 20
